Goal: Communication & Community: Share content

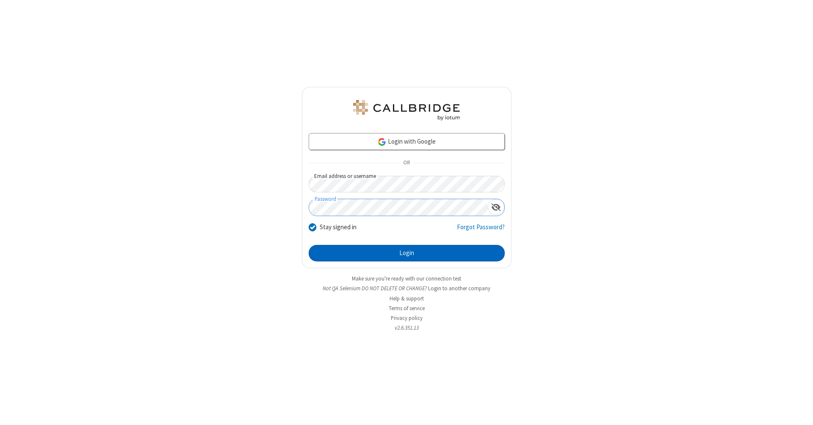
click at [406, 253] on button "Login" at bounding box center [407, 253] width 196 height 17
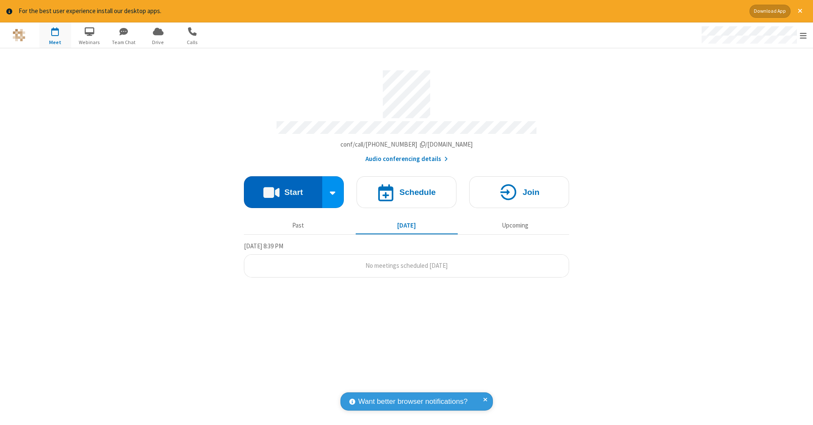
click at [283, 188] on button "Start" at bounding box center [283, 192] width 78 height 32
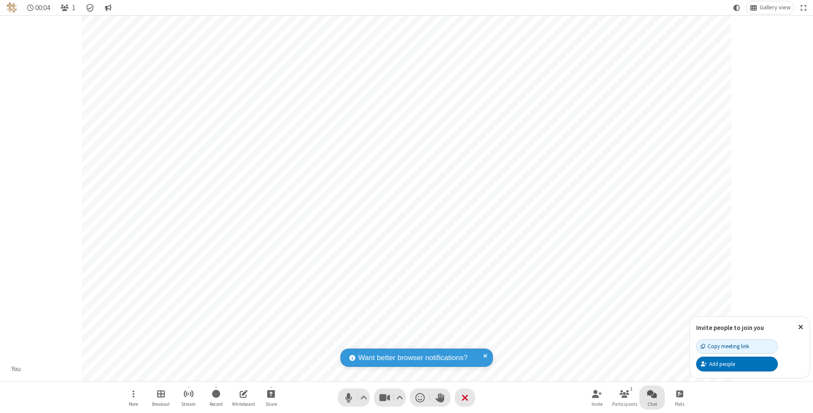
click at [651, 393] on span "Open chat" at bounding box center [652, 393] width 10 height 11
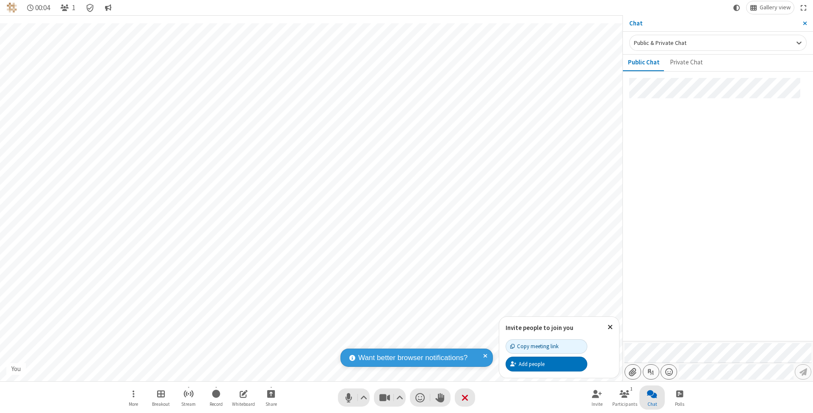
type input "C:\fakepath\doc_test.docx"
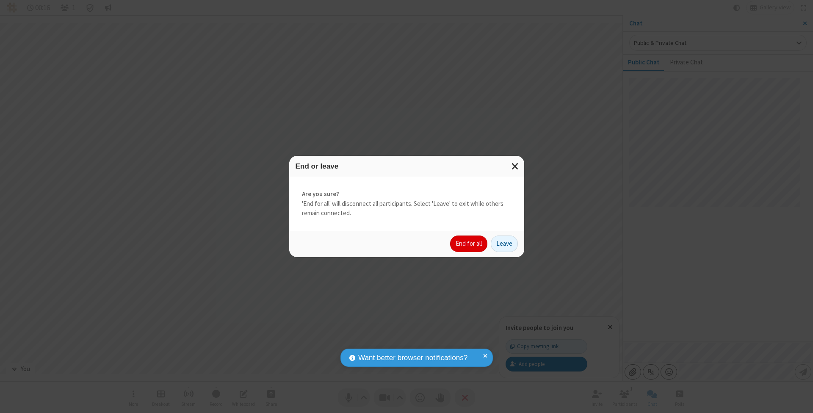
click at [469, 243] on button "End for all" at bounding box center [468, 243] width 37 height 17
